Goal: Task Accomplishment & Management: Complete application form

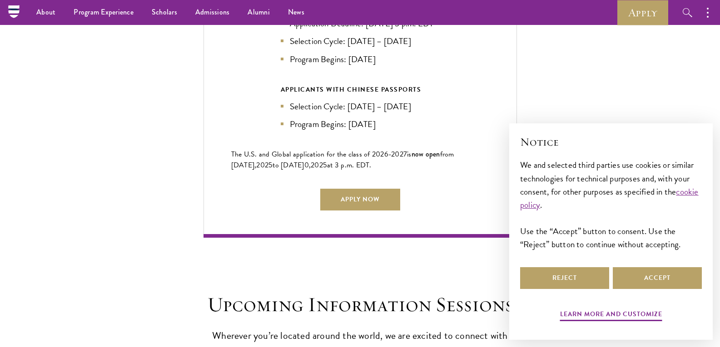
scroll to position [2111, 0]
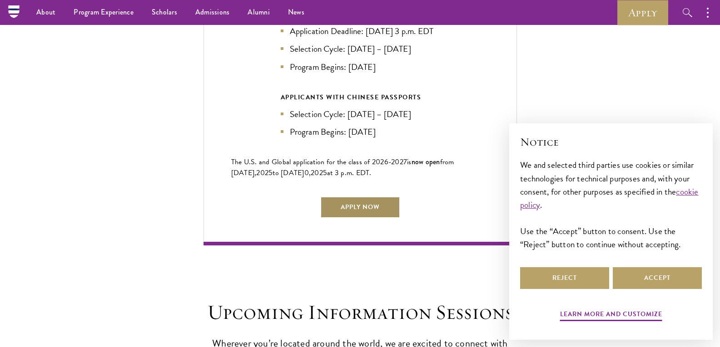
click at [362, 206] on link "Apply Now" at bounding box center [360, 208] width 80 height 22
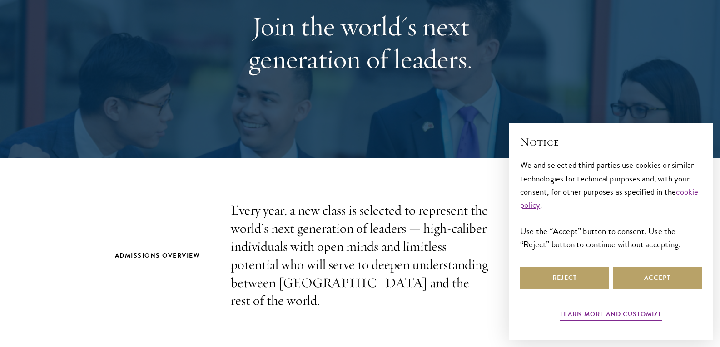
scroll to position [129, 0]
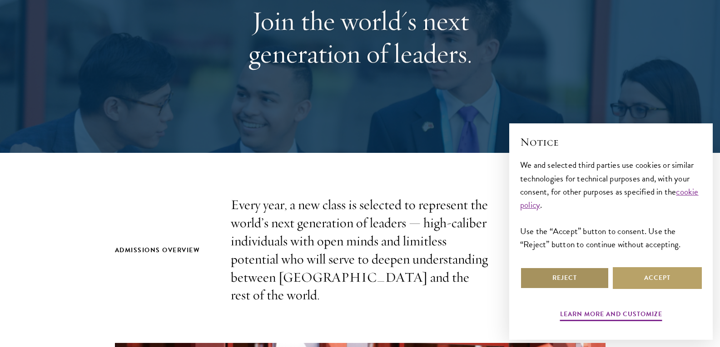
click at [599, 274] on button "Reject" at bounding box center [564, 278] width 89 height 22
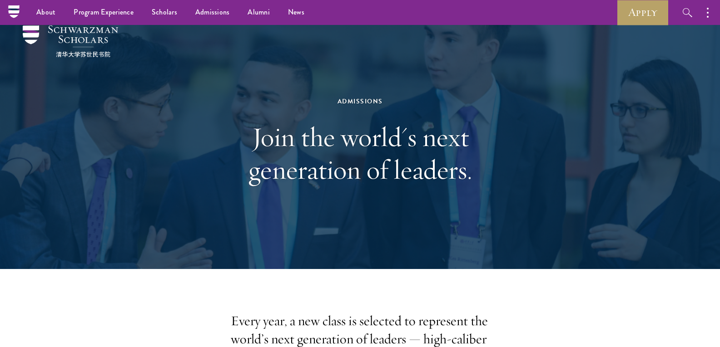
scroll to position [0, 0]
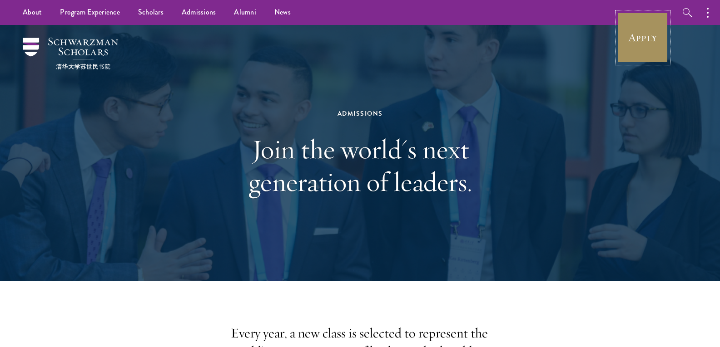
click at [633, 34] on link "Apply" at bounding box center [642, 37] width 51 height 51
